Goal: Task Accomplishment & Management: Manage account settings

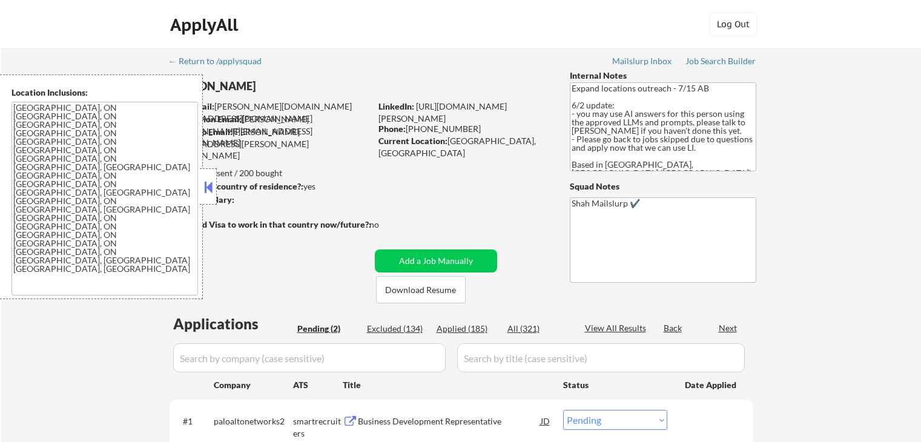
select select ""pending""
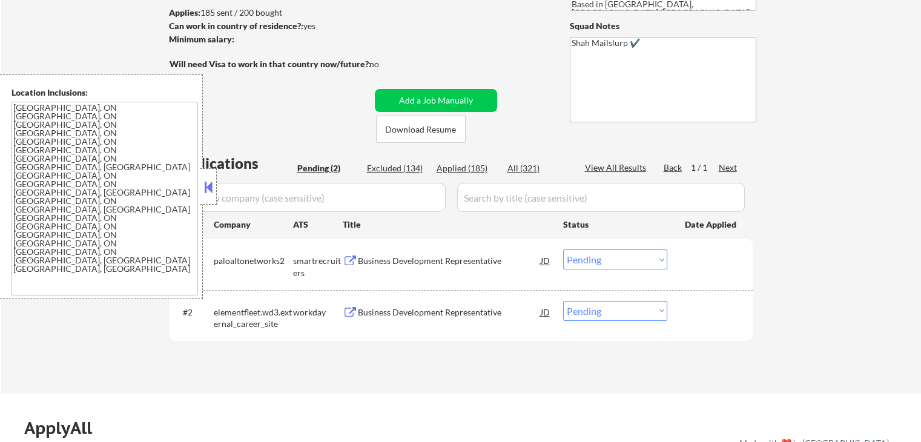
scroll to position [182, 0]
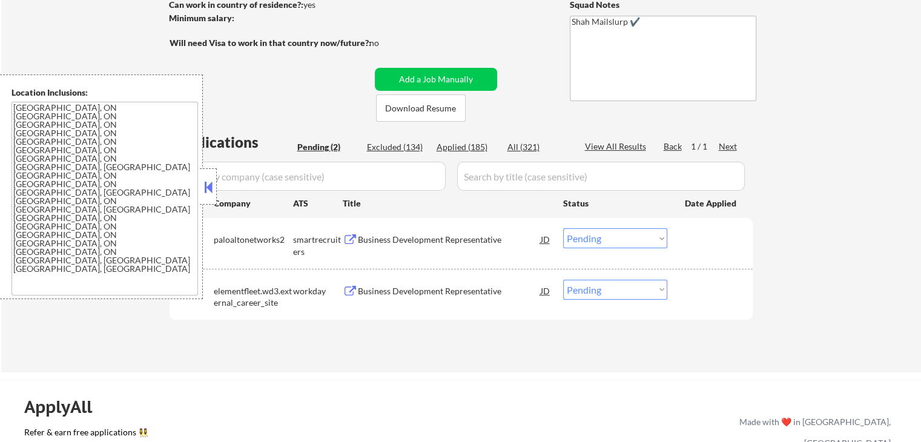
click at [351, 239] on button at bounding box center [350, 240] width 15 height 12
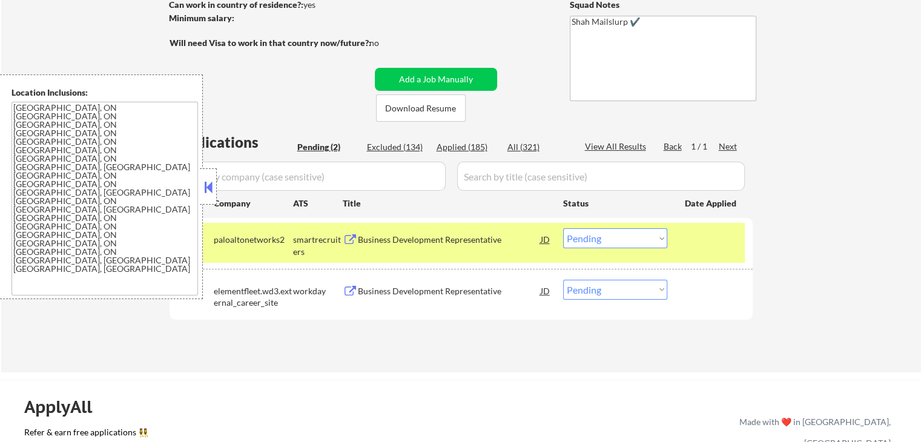
click at [351, 294] on button at bounding box center [350, 292] width 15 height 12
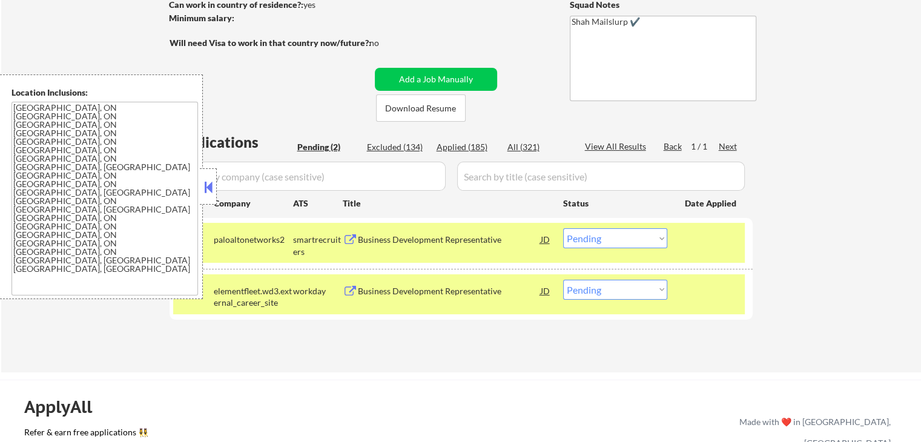
click at [602, 293] on select "Choose an option... Pending Applied Excluded (Questions) Excluded (Expired) Exc…" at bounding box center [615, 290] width 104 height 20
select select ""excluded__salary_""
click at [563, 280] on select "Choose an option... Pending Applied Excluded (Questions) Excluded (Expired) Exc…" at bounding box center [615, 290] width 104 height 20
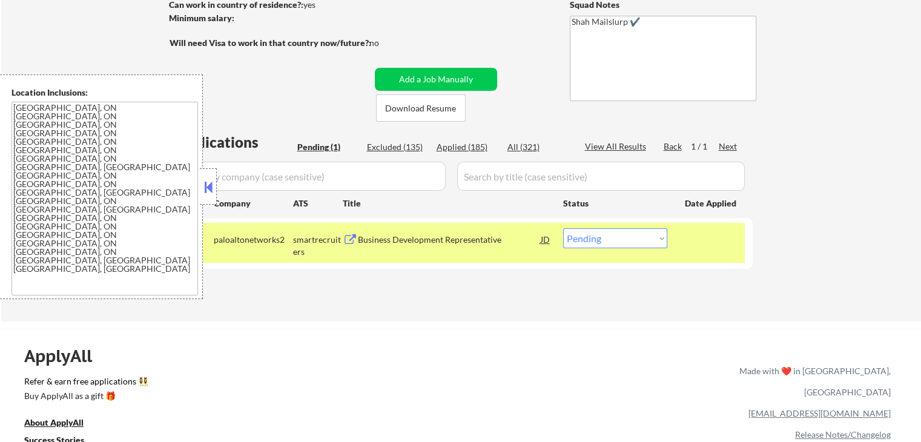
click at [612, 243] on select "Choose an option... Pending Applied Excluded (Questions) Excluded (Expired) Exc…" at bounding box center [615, 238] width 104 height 20
select select ""applied""
click at [563, 228] on select "Choose an option... Pending Applied Excluded (Questions) Excluded (Expired) Exc…" at bounding box center [615, 238] width 104 height 20
